Goal: Check status: Check status

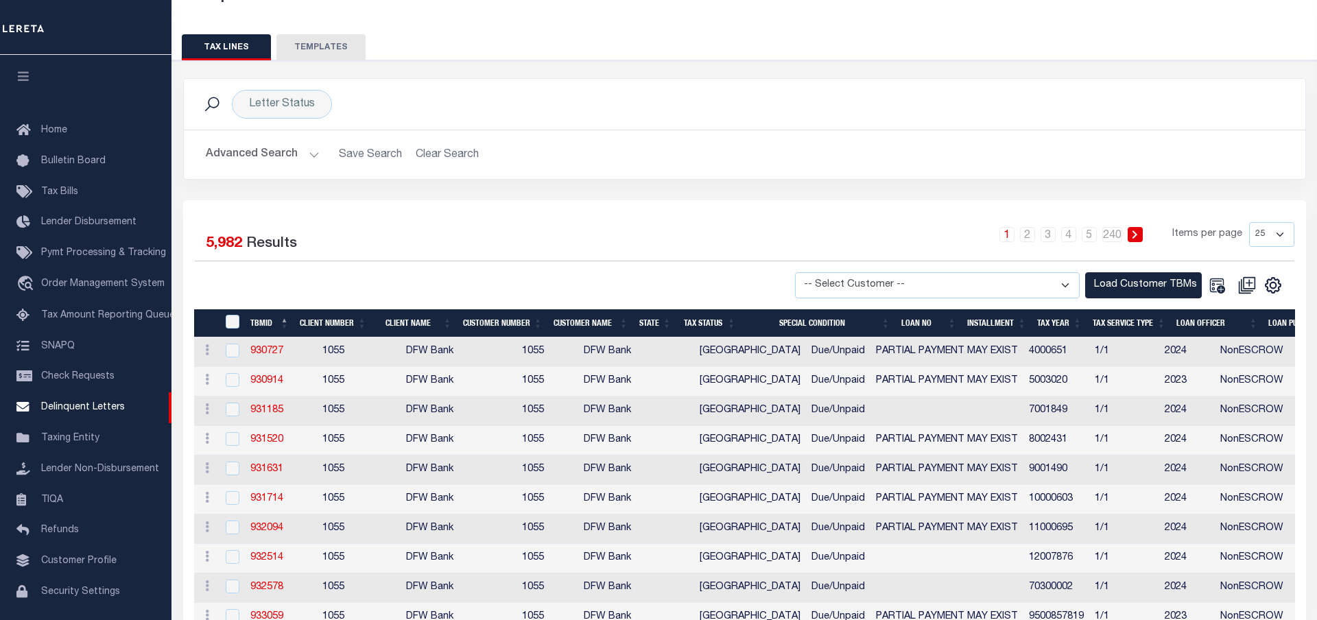
scroll to position [40, 0]
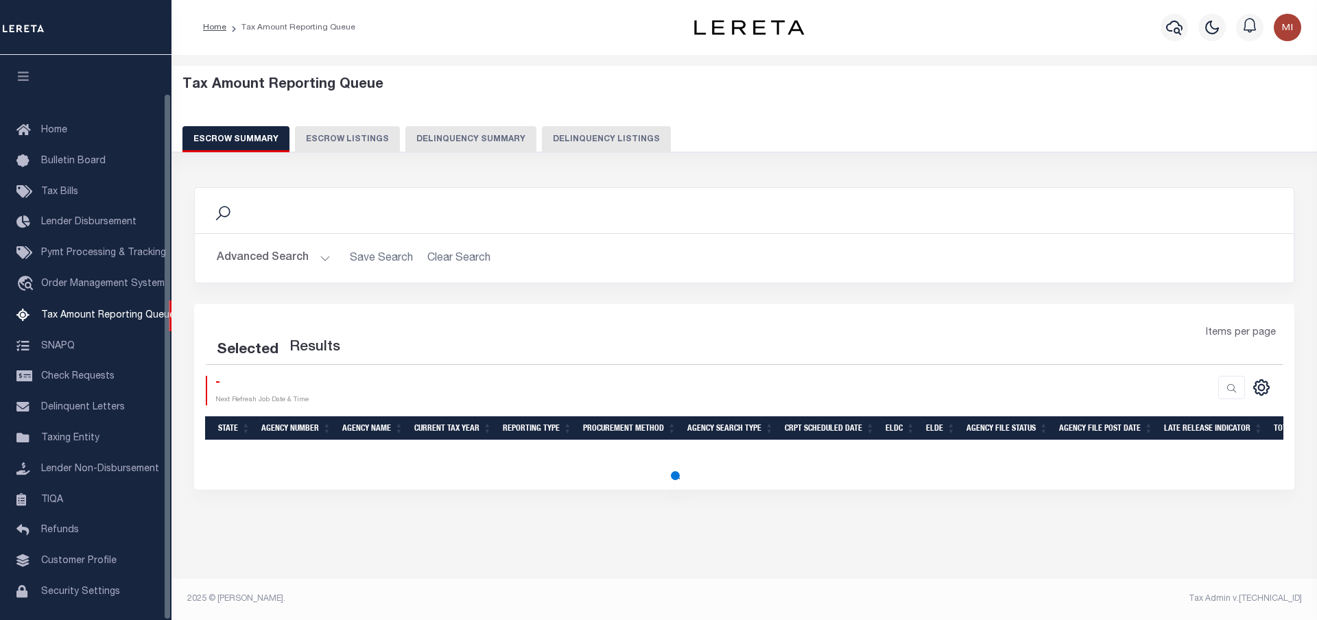
select select "100"
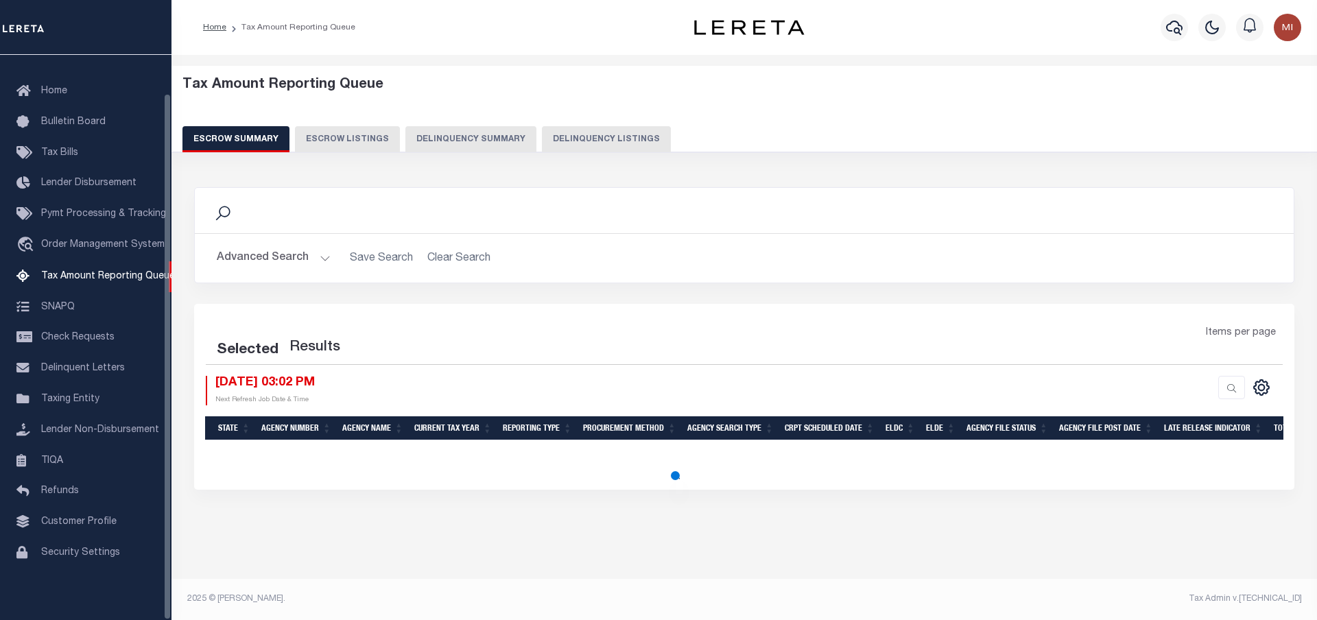
select select "100"
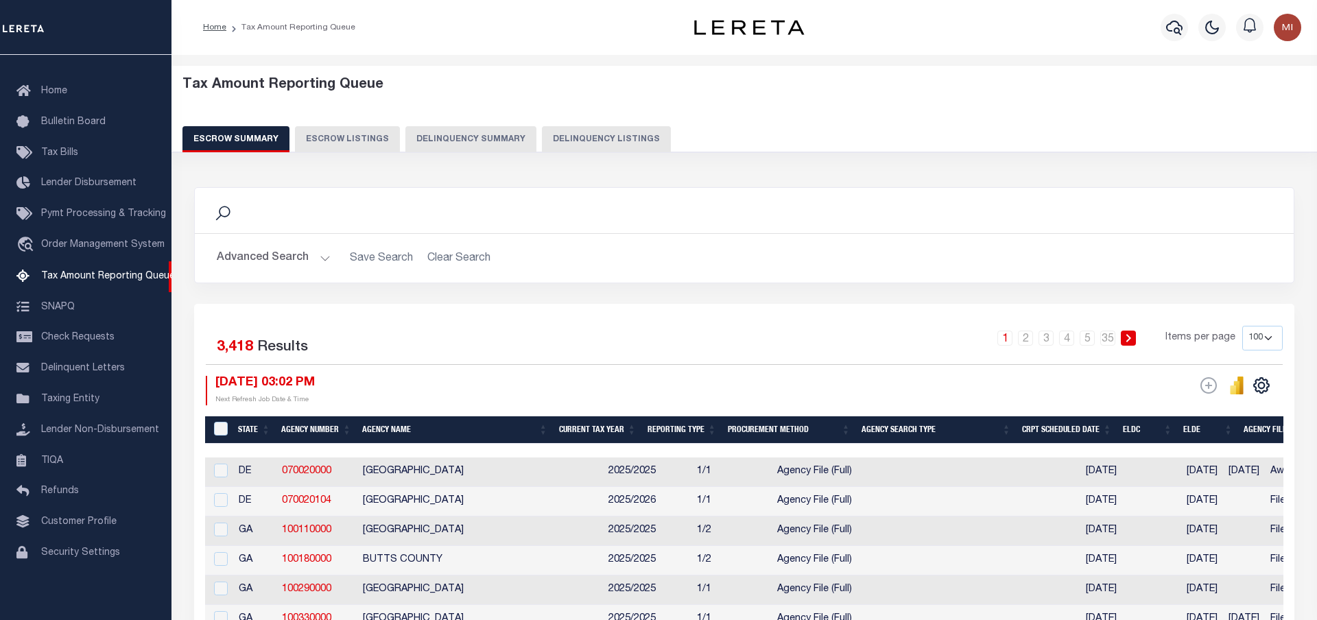
click at [488, 138] on button "Delinquency Summary" at bounding box center [470, 139] width 131 height 26
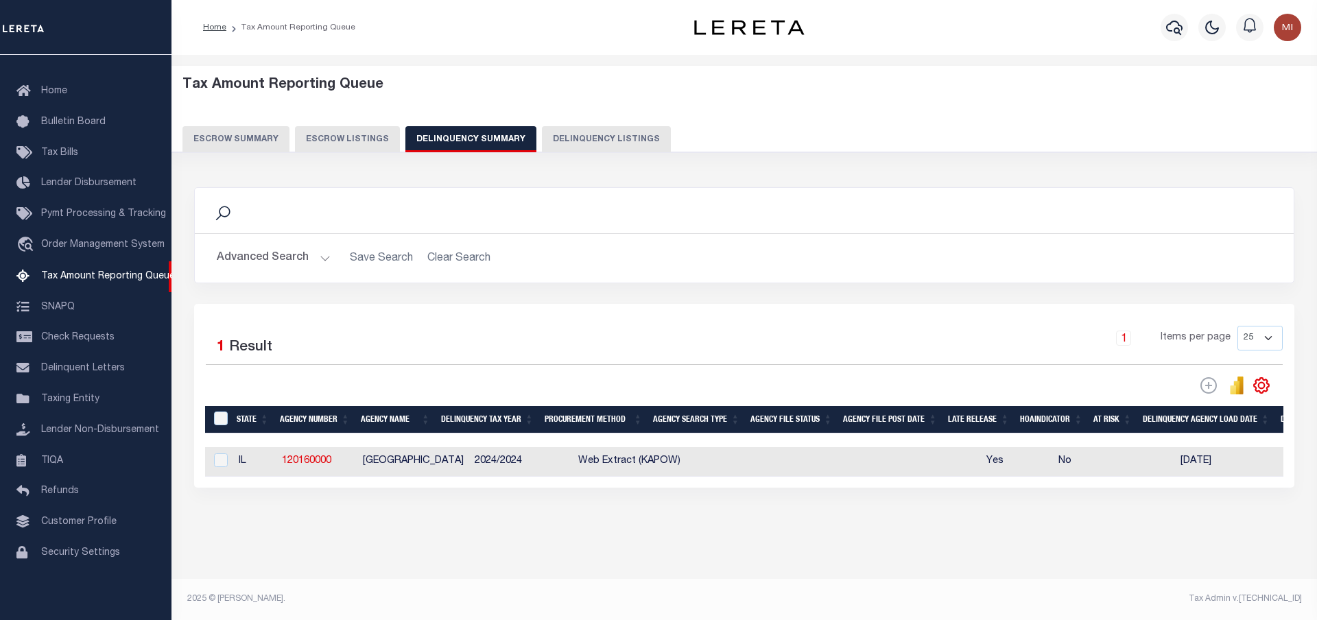
click at [695, 205] on div "Search" at bounding box center [744, 210] width 1077 height 23
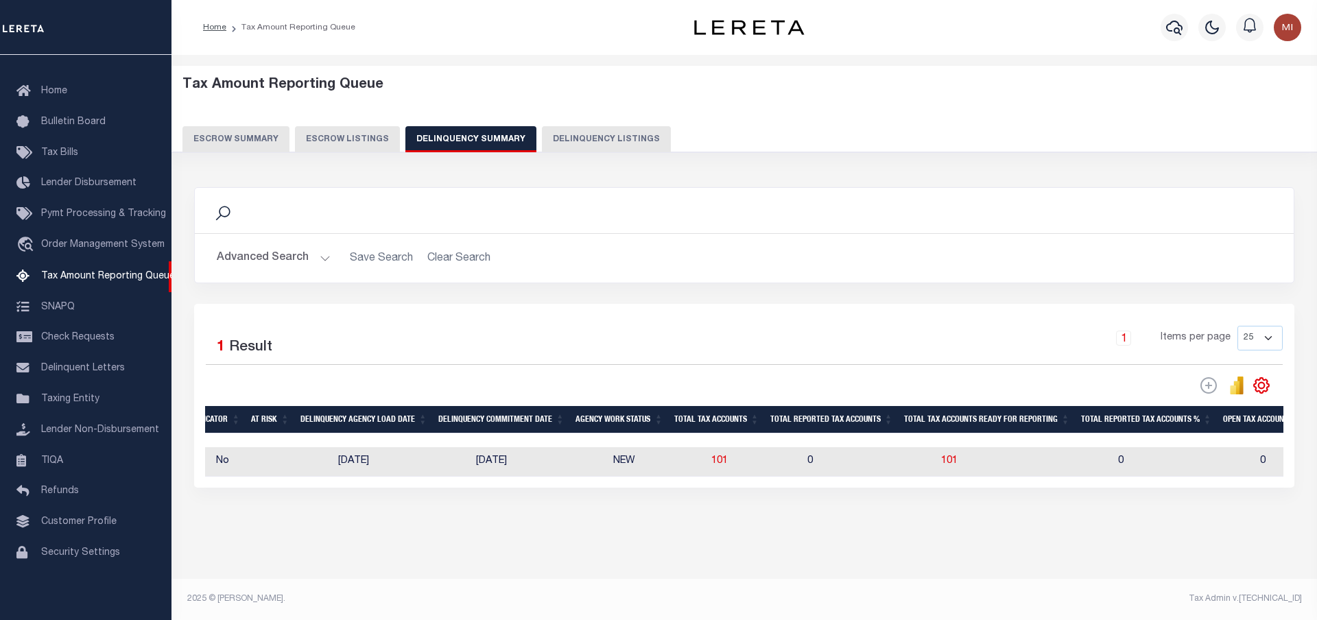
scroll to position [0, 842]
click at [711, 461] on span "101" at bounding box center [719, 461] width 16 height 10
select select "100"
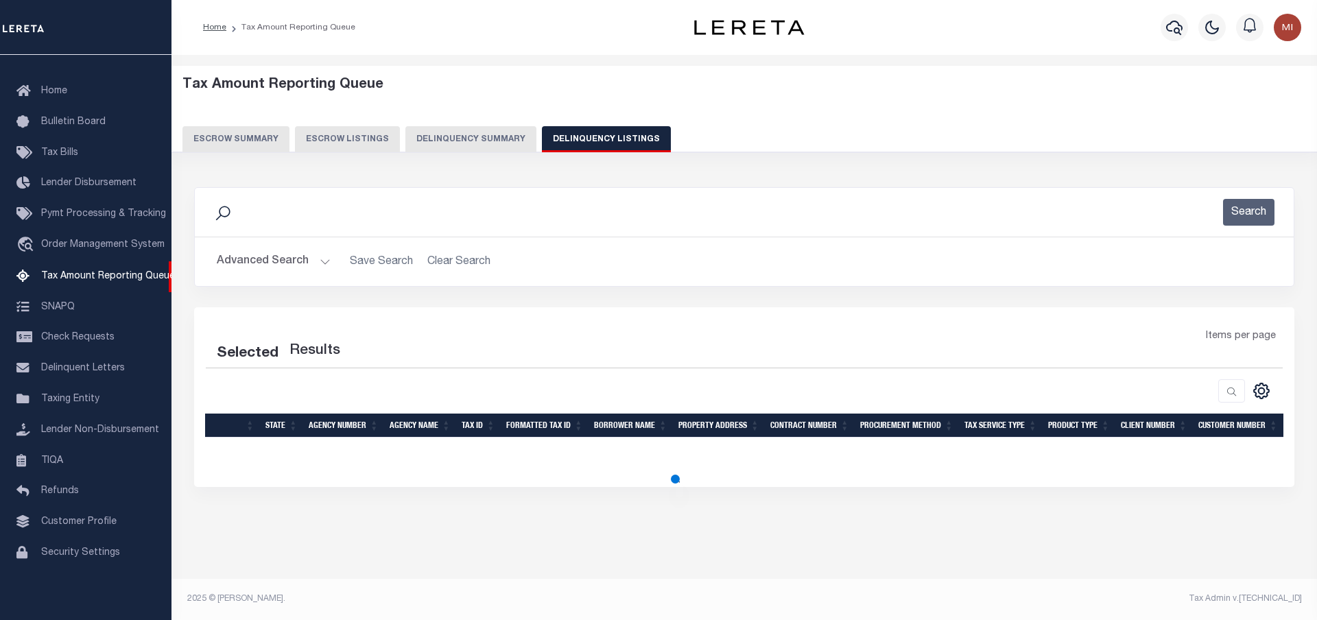
select select "100"
